Goal: Information Seeking & Learning: Learn about a topic

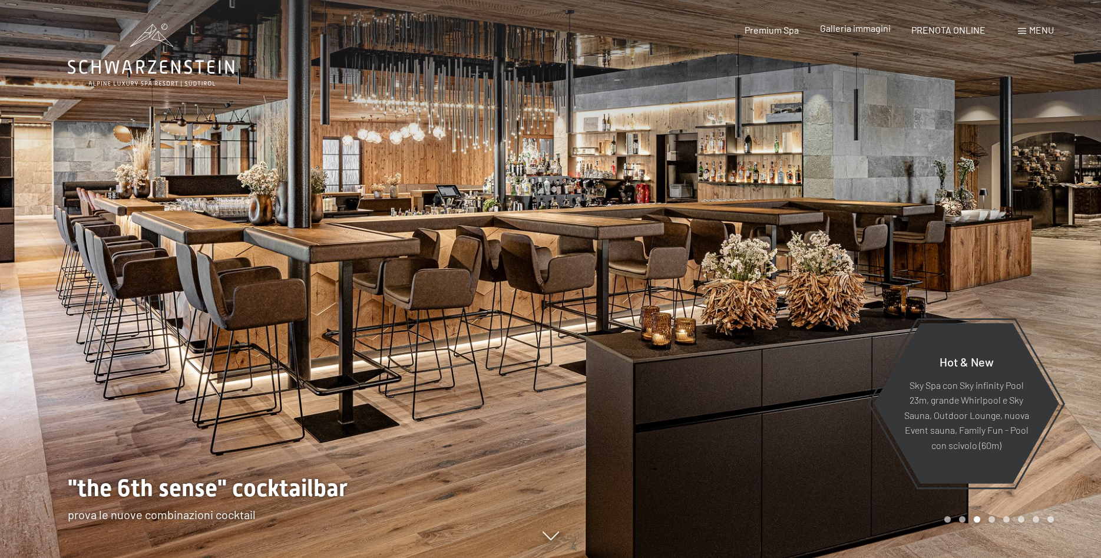
click at [843, 32] on span "Galleria immagini" at bounding box center [855, 27] width 71 height 11
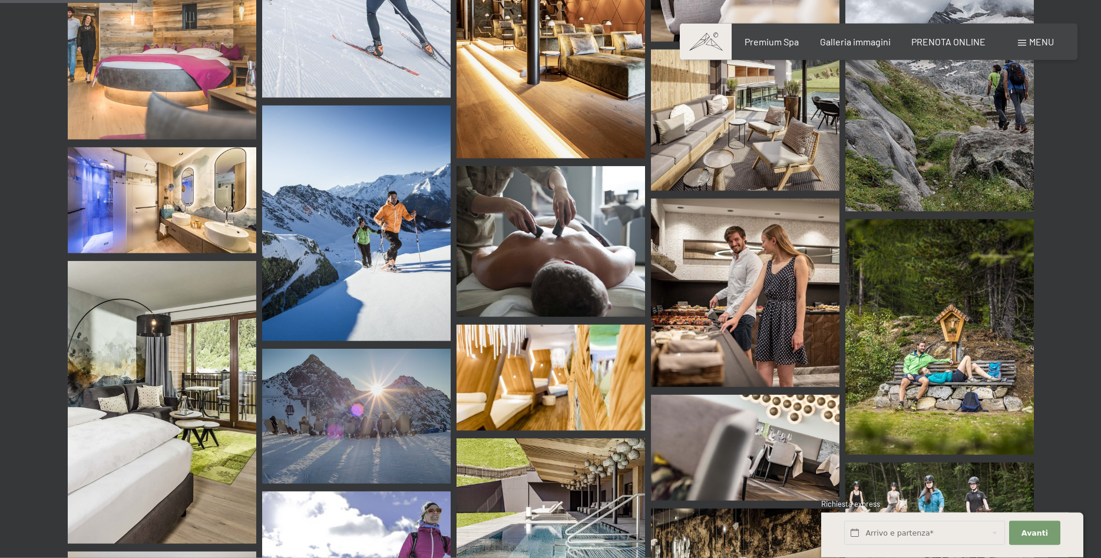
scroll to position [1863, 0]
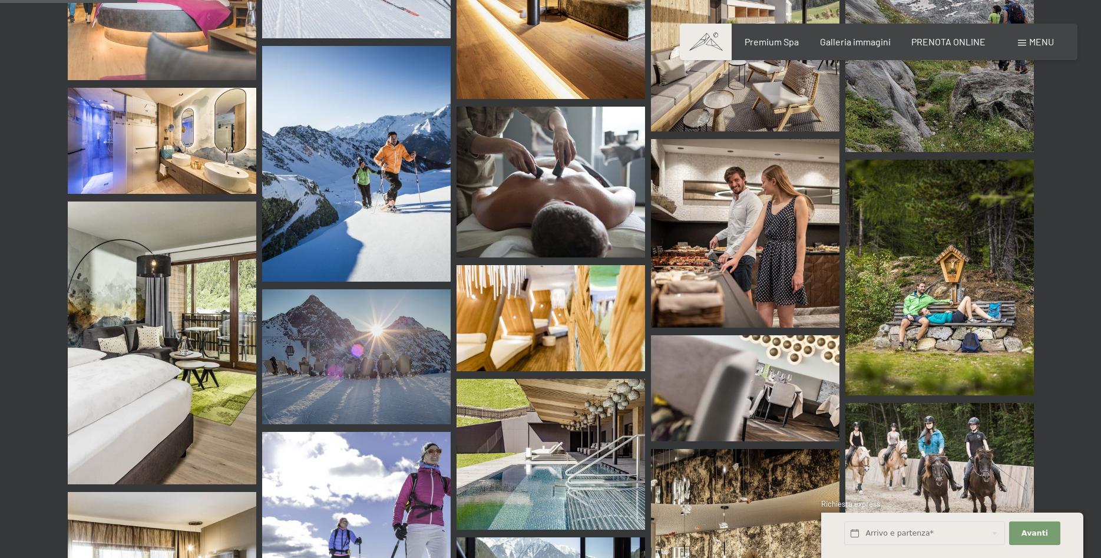
click at [380, 289] on img at bounding box center [356, 356] width 189 height 135
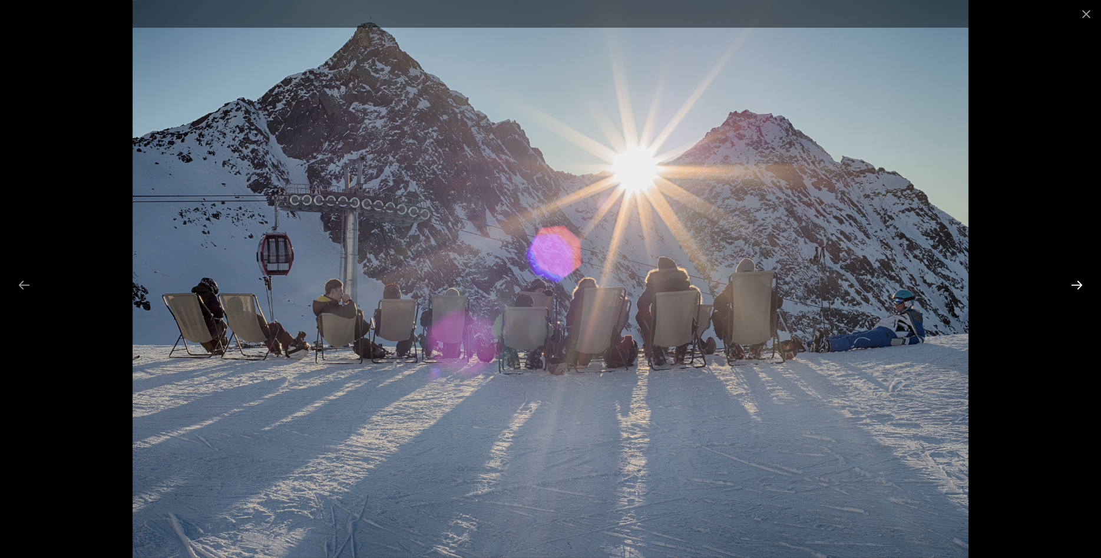
click at [1082, 284] on button "Next slide" at bounding box center [1076, 284] width 25 height 23
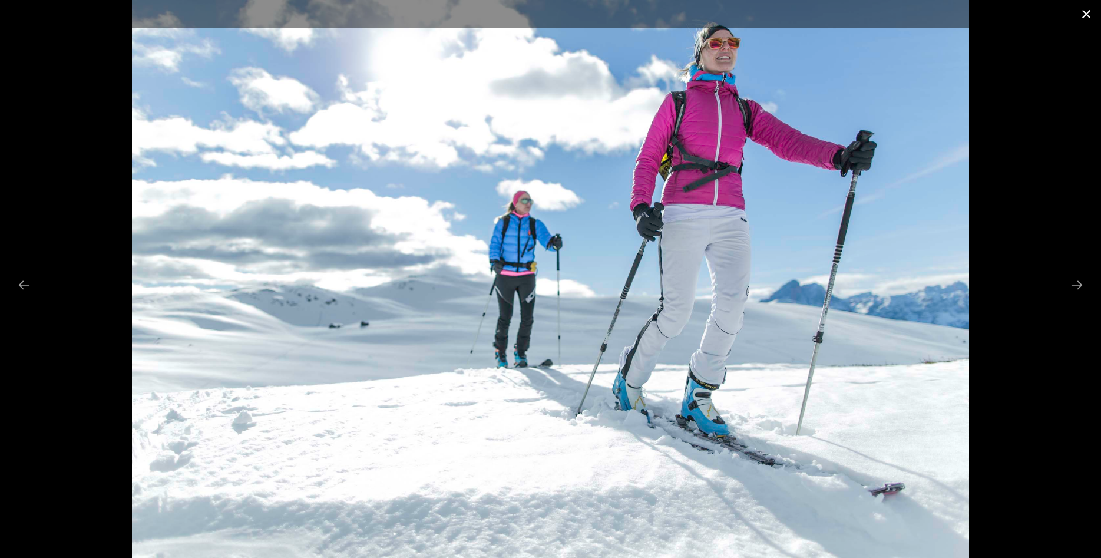
click at [1087, 18] on button "Close gallery" at bounding box center [1086, 14] width 29 height 28
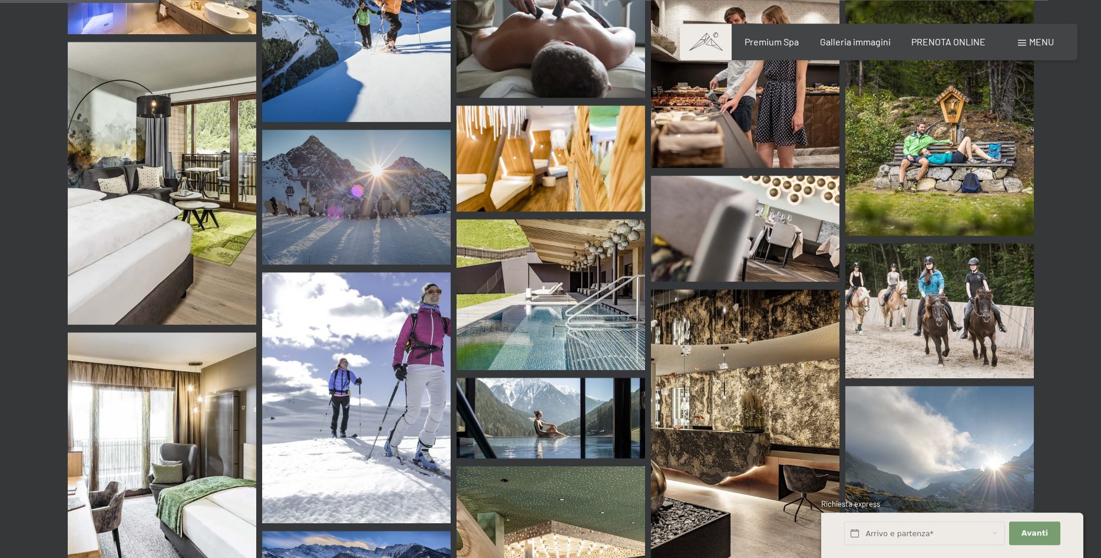
scroll to position [2163, 0]
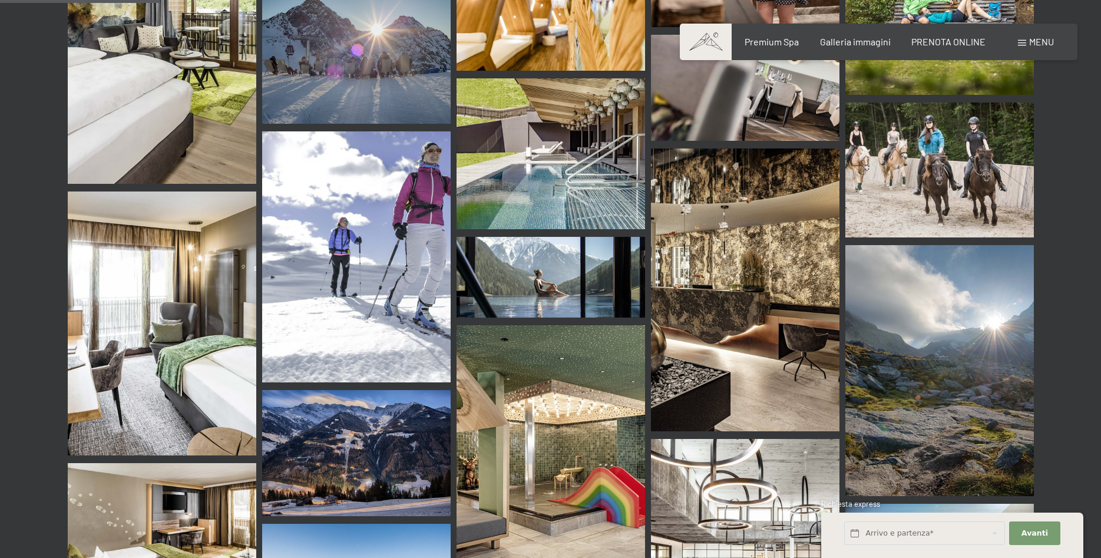
click at [566, 237] on img at bounding box center [551, 277] width 189 height 81
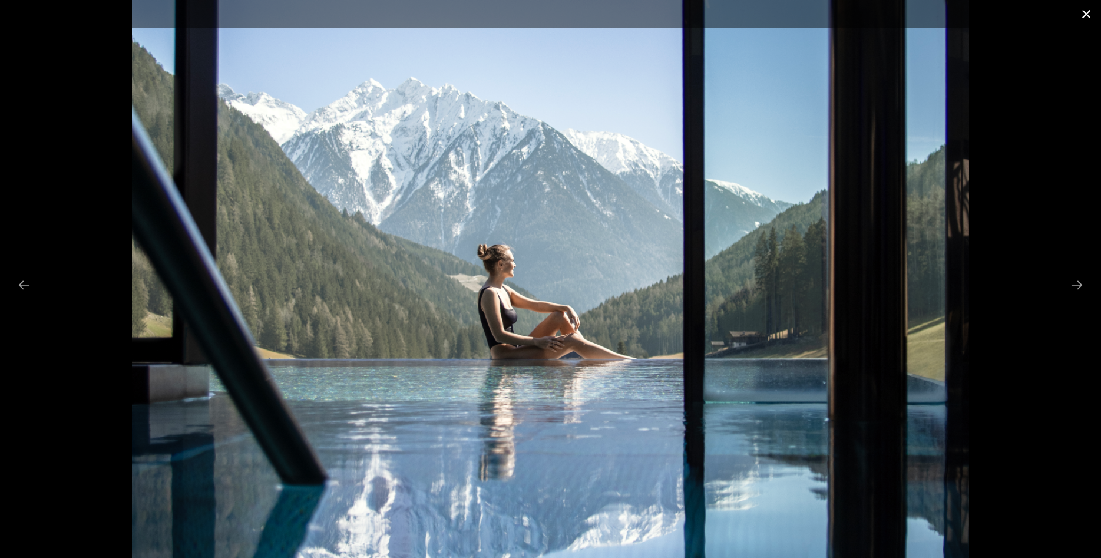
click at [1087, 18] on button "Close gallery" at bounding box center [1086, 14] width 29 height 28
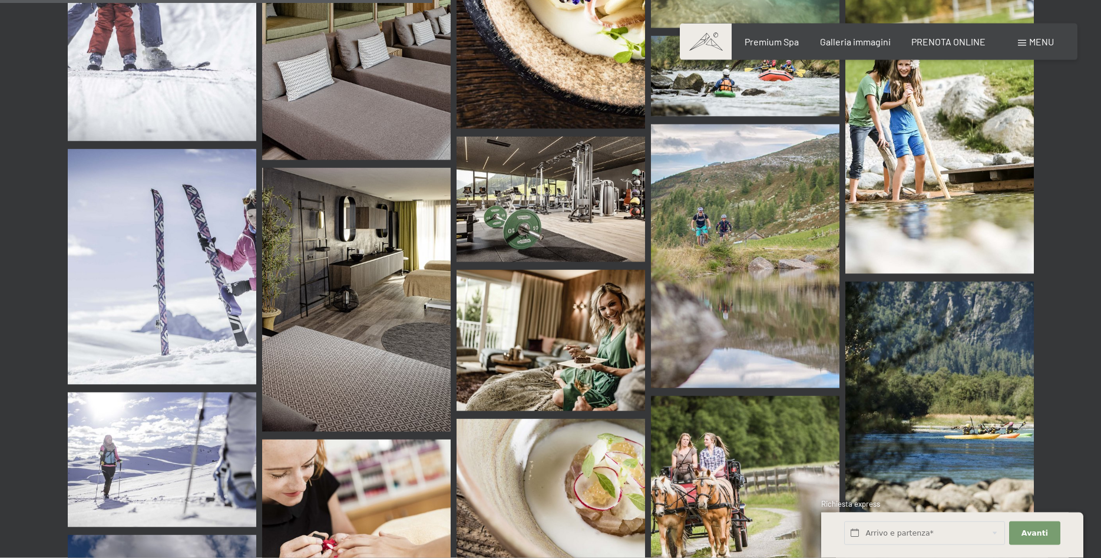
scroll to position [5941, 0]
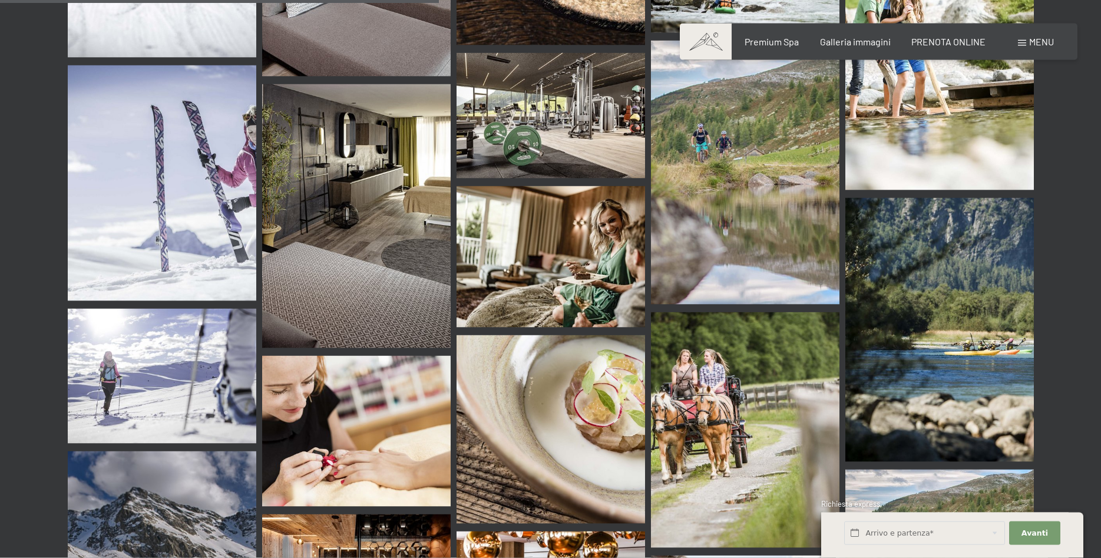
click at [537, 81] on img at bounding box center [551, 115] width 189 height 125
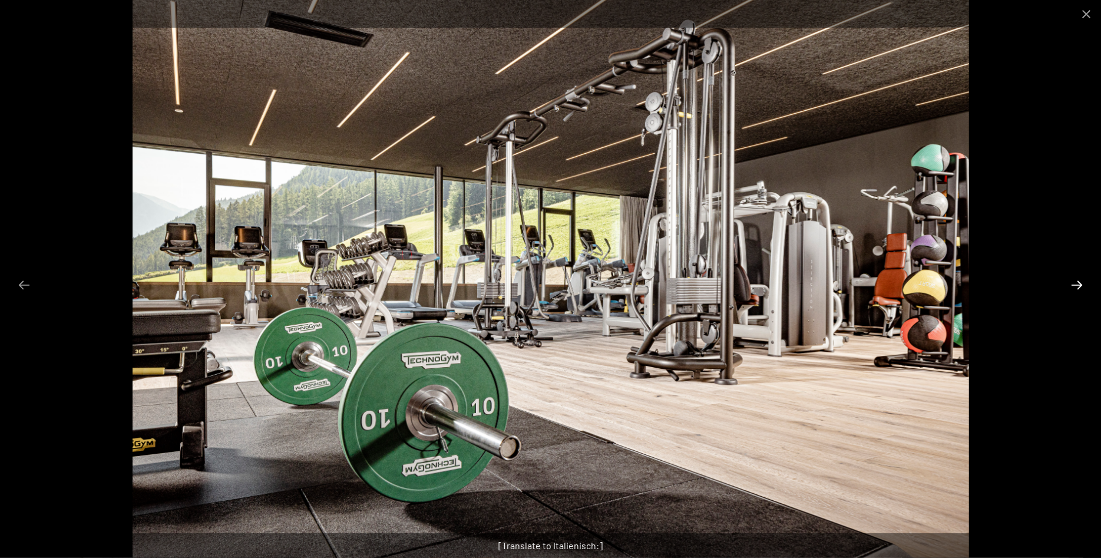
click at [1073, 286] on button "Next slide" at bounding box center [1076, 284] width 25 height 23
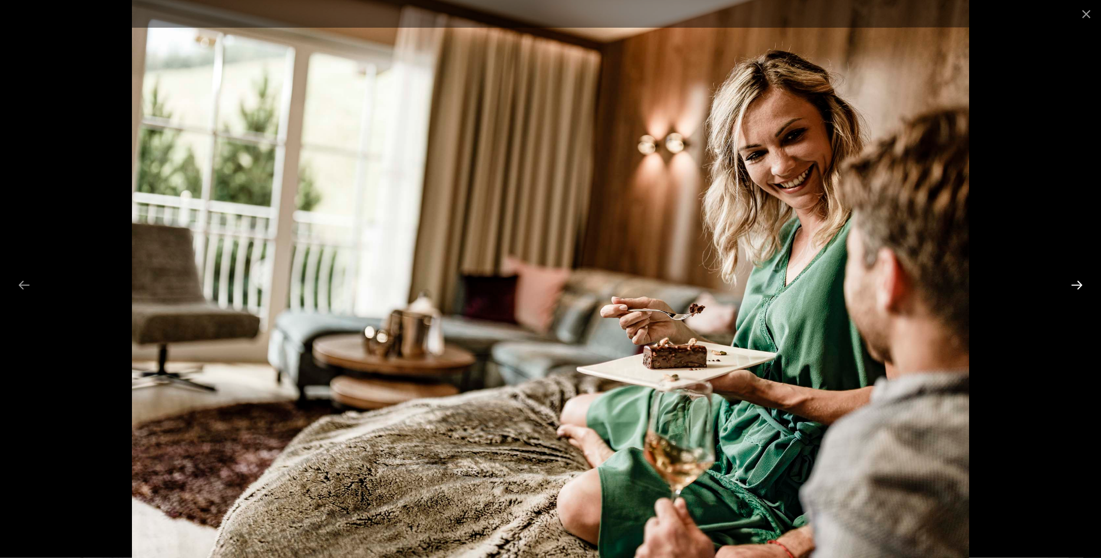
click at [1074, 286] on button "Next slide" at bounding box center [1076, 284] width 25 height 23
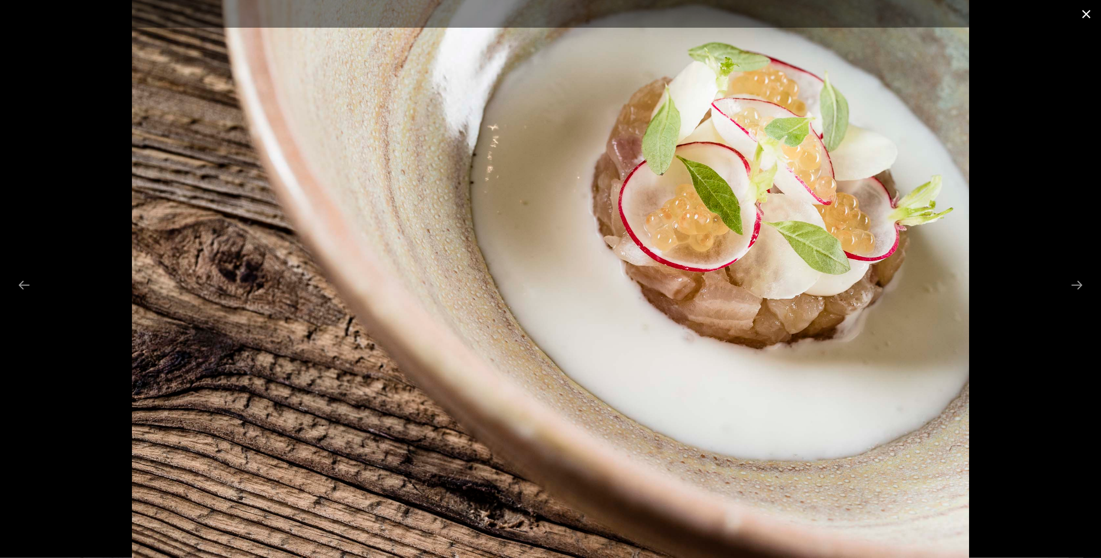
click at [1087, 15] on button "Close gallery" at bounding box center [1086, 14] width 29 height 28
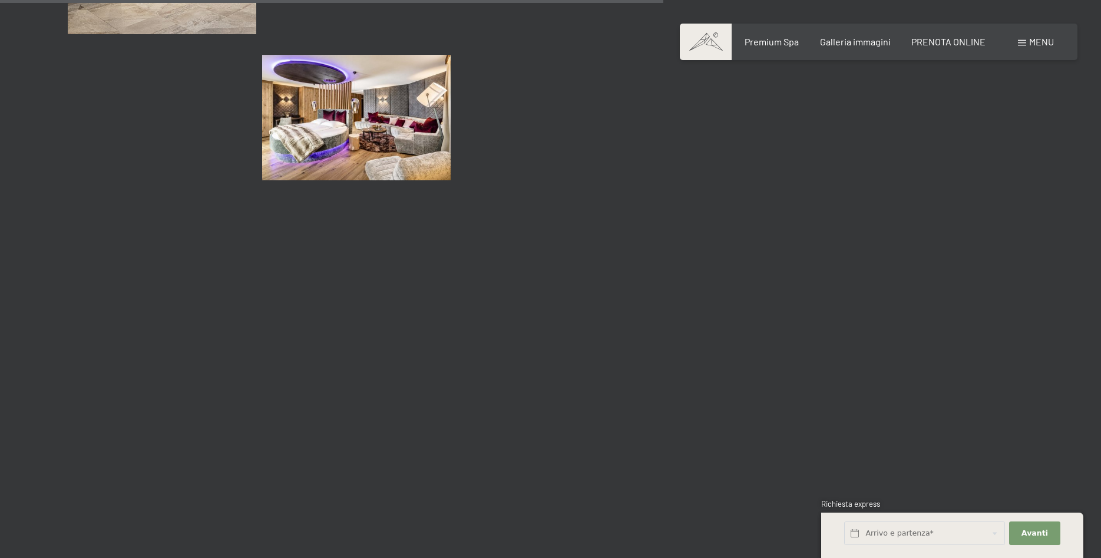
scroll to position [0, 0]
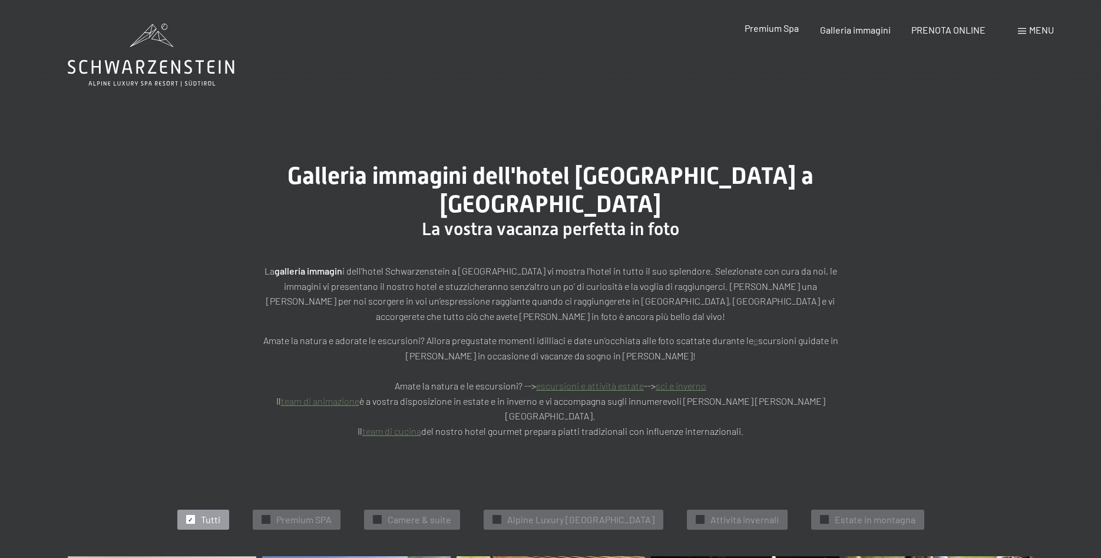
click at [782, 34] on span "Premium Spa" at bounding box center [772, 27] width 54 height 11
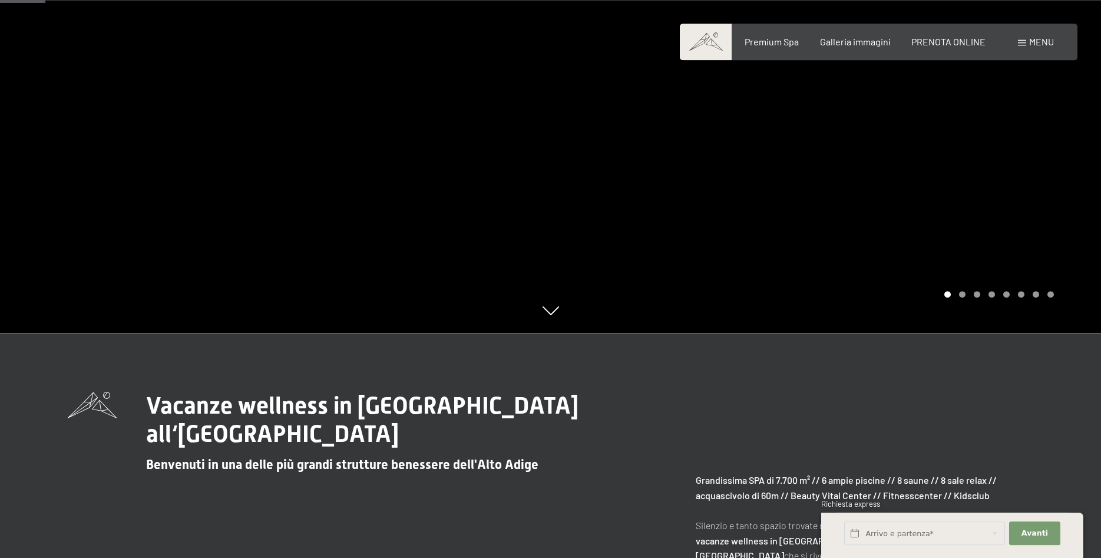
scroll to position [361, 0]
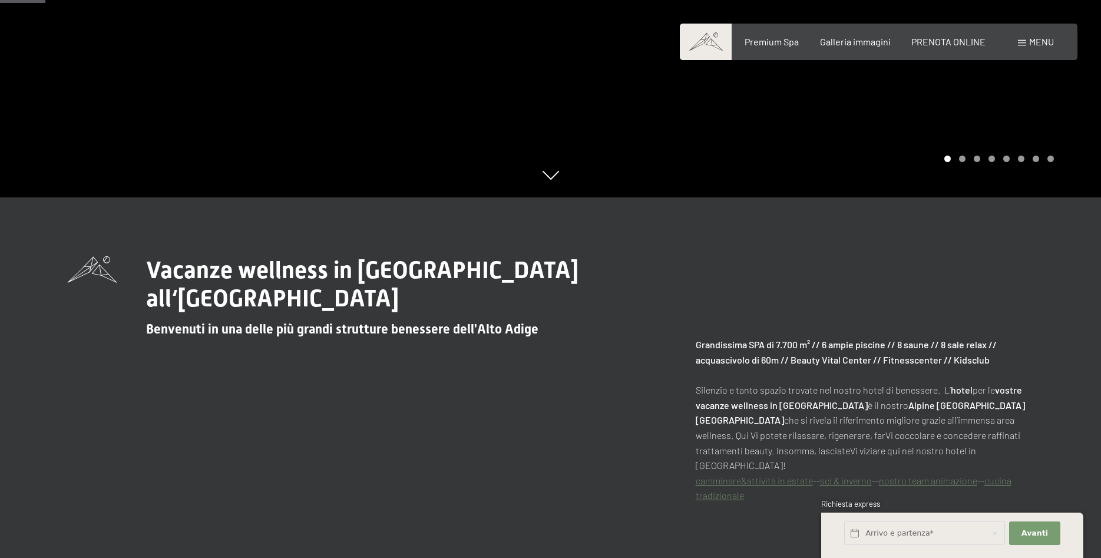
click at [862, 475] on link "sci & inverno" at bounding box center [846, 480] width 52 height 11
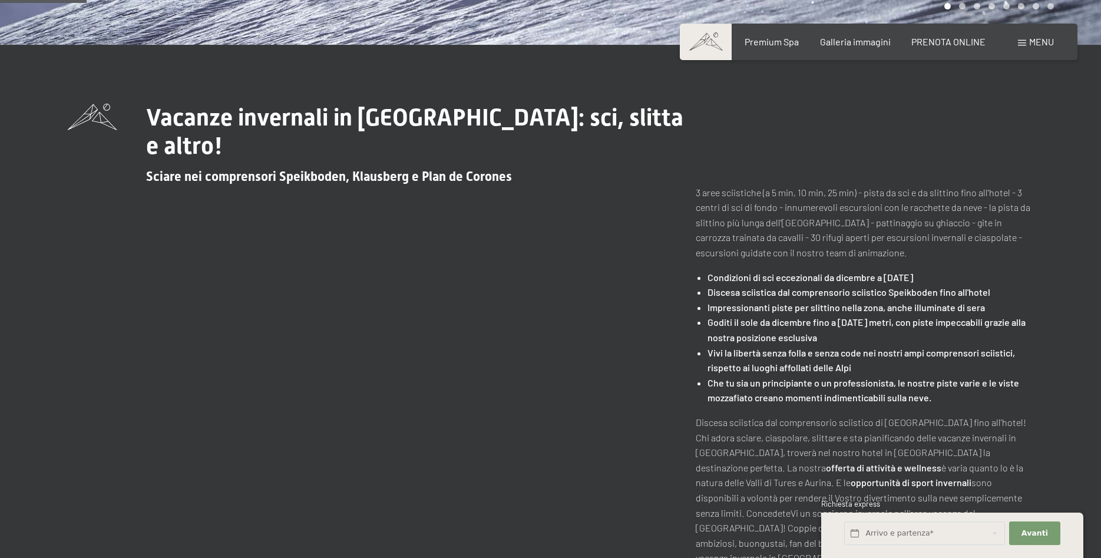
scroll to position [421, 0]
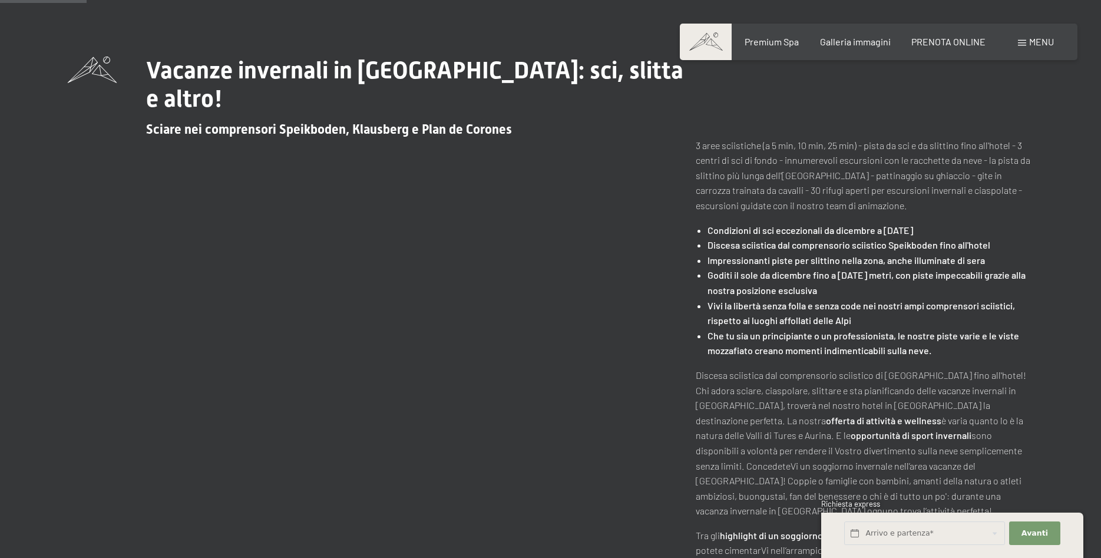
click at [330, 133] on span "Sciare nei comprensori Speikboden, Klausberg e Plan de Corones" at bounding box center [329, 129] width 366 height 15
drag, startPoint x: 744, startPoint y: 173, endPoint x: 910, endPoint y: 183, distance: 166.4
click at [910, 183] on p "3 aree sciistiche (a 5 min, 10 min, 25 min) - pista da sci e da slittino fino a…" at bounding box center [865, 175] width 338 height 75
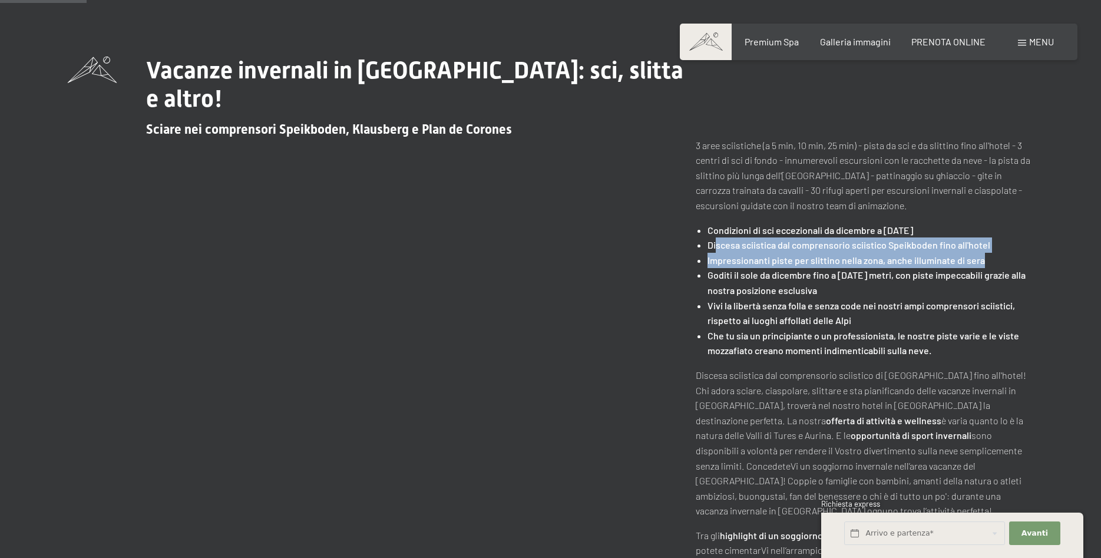
drag, startPoint x: 715, startPoint y: 244, endPoint x: 1030, endPoint y: 254, distance: 315.3
click at [1030, 254] on ul "Condizioni di sci eccezionali da dicembre a Pasqua Discesa sciistica dal compre…" at bounding box center [865, 290] width 338 height 135
click at [1030, 254] on li "Impressionanti piste per slittino nella zona, anche illuminate di sera" at bounding box center [870, 260] width 326 height 15
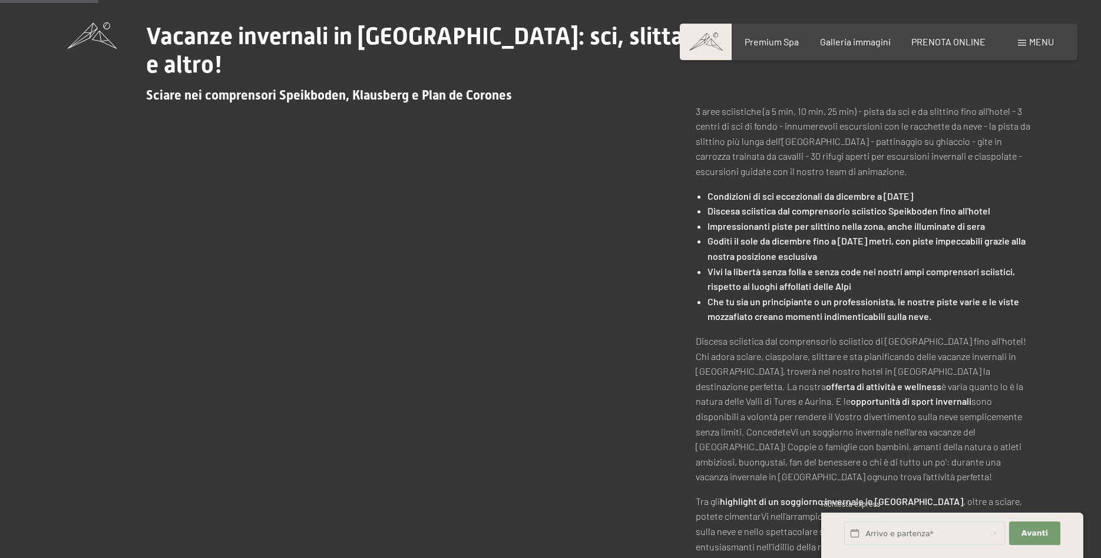
scroll to position [481, 0]
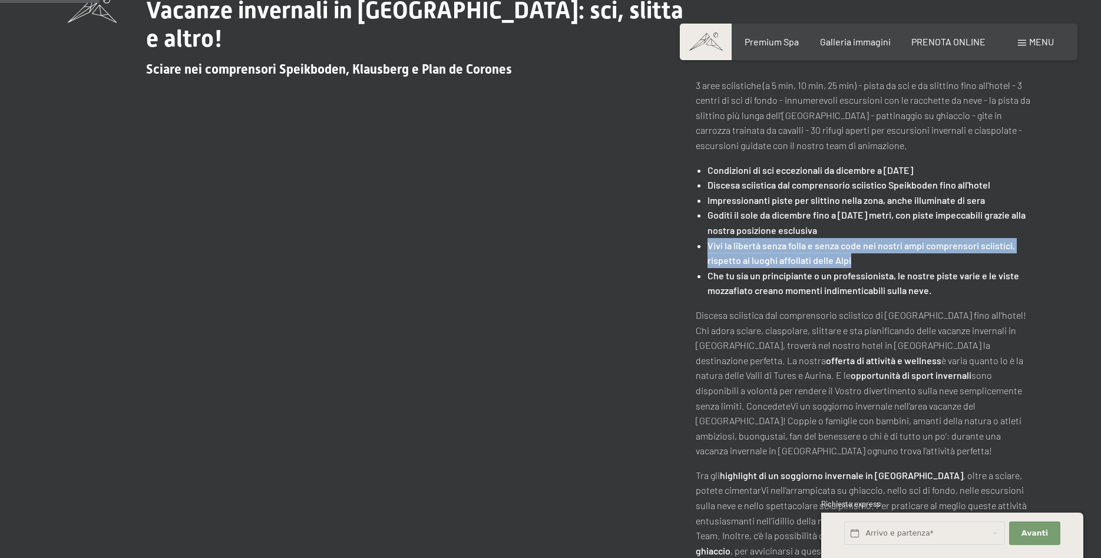
drag, startPoint x: 852, startPoint y: 264, endPoint x: 695, endPoint y: 244, distance: 158.0
click at [695, 244] on div "Vacanze invernali in Trentino Alto Adige: sci, slitta e altro! Sciare nei compr…" at bounding box center [551, 284] width 966 height 577
click at [817, 273] on strong "Che tu sia un principiante o un professionista, le nostre piste varie e le vist…" at bounding box center [863, 283] width 312 height 27
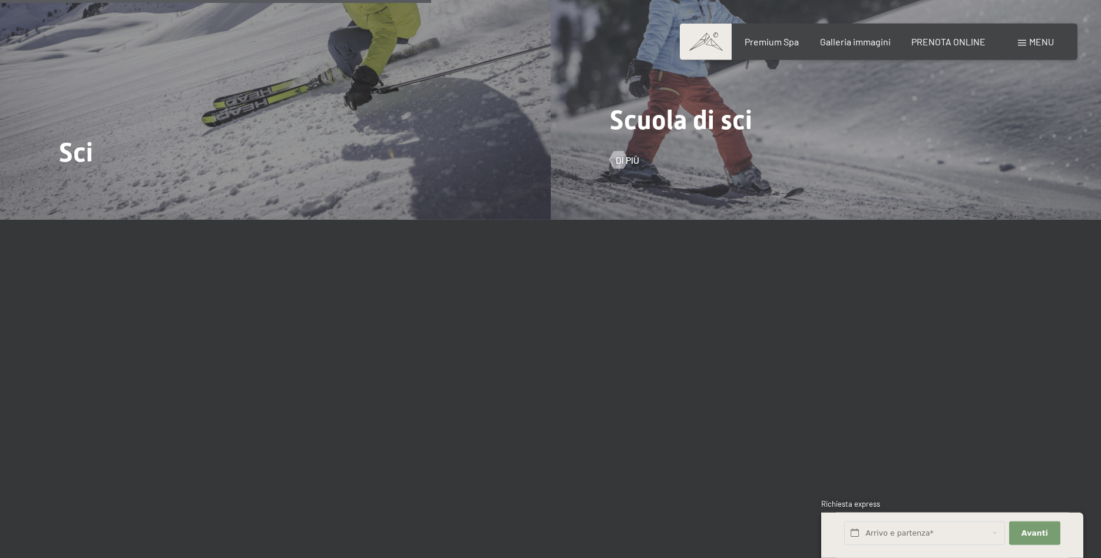
scroll to position [1803, 0]
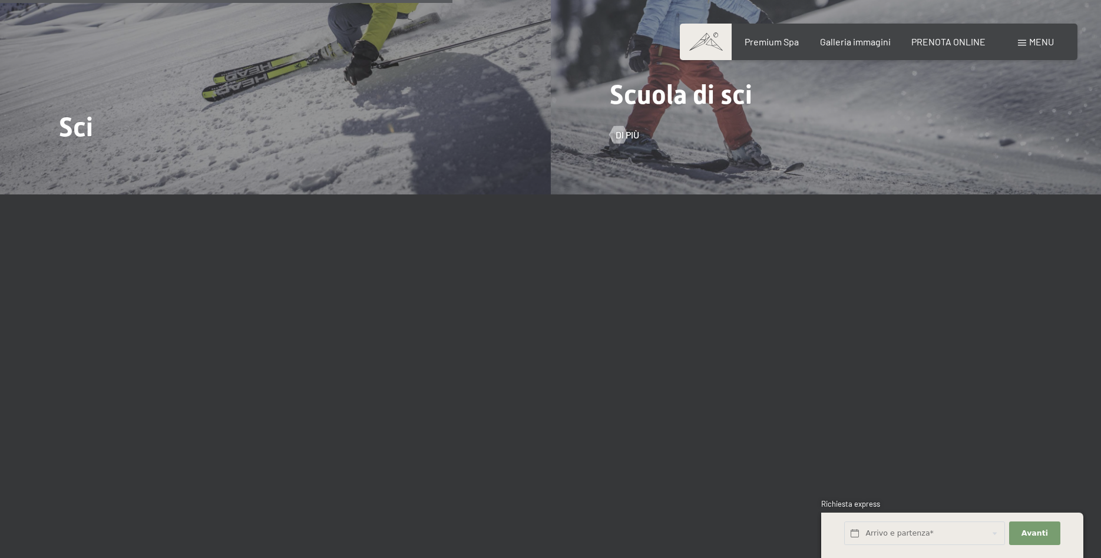
click at [749, 107] on span "Scuola di sci" at bounding box center [681, 94] width 143 height 31
click at [624, 135] on link "Di più" at bounding box center [624, 134] width 29 height 13
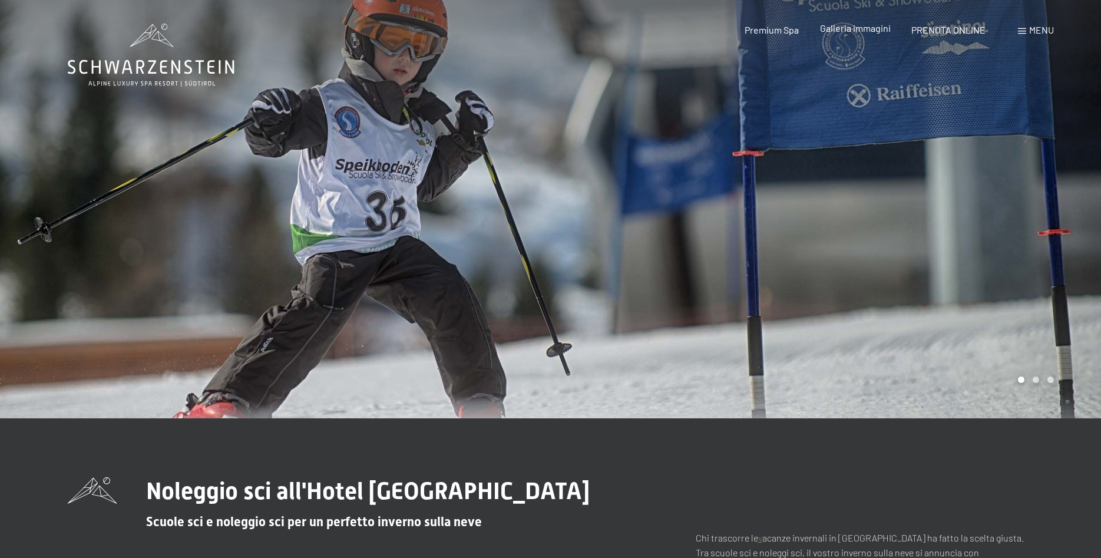
click at [837, 30] on span "Galleria immagini" at bounding box center [855, 27] width 71 height 11
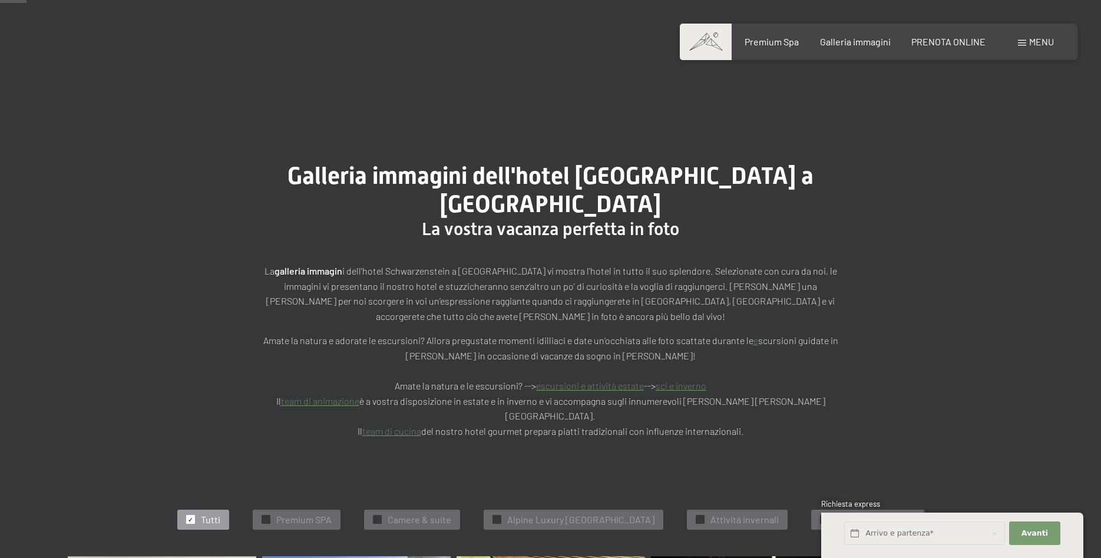
scroll to position [361, 0]
